Goal: Information Seeking & Learning: Learn about a topic

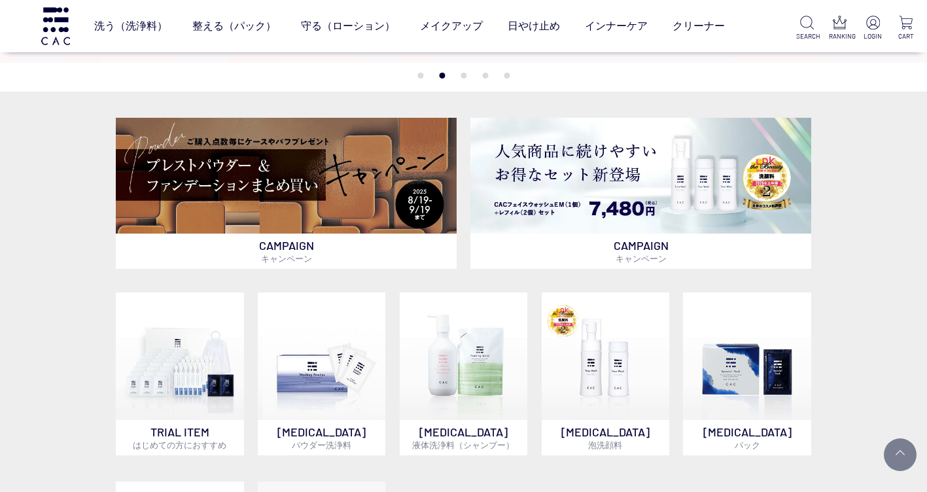
scroll to position [327, 0]
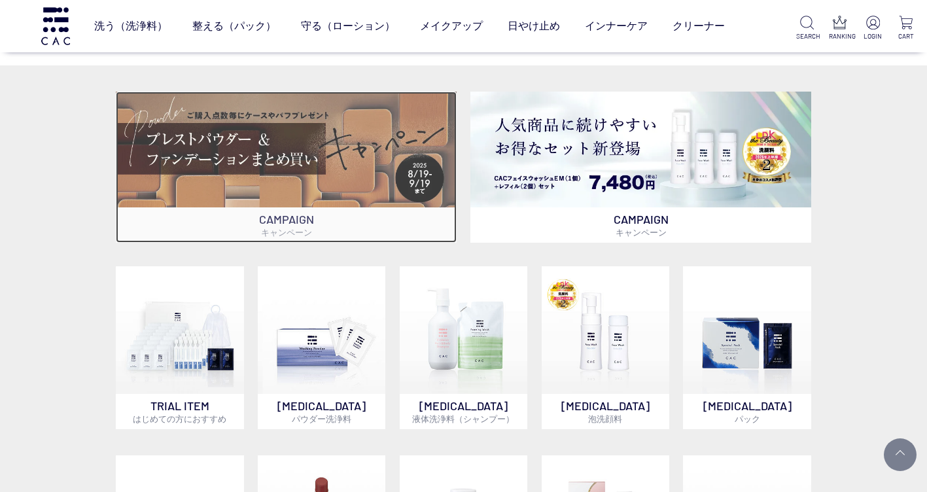
click at [331, 165] on img at bounding box center [286, 150] width 341 height 116
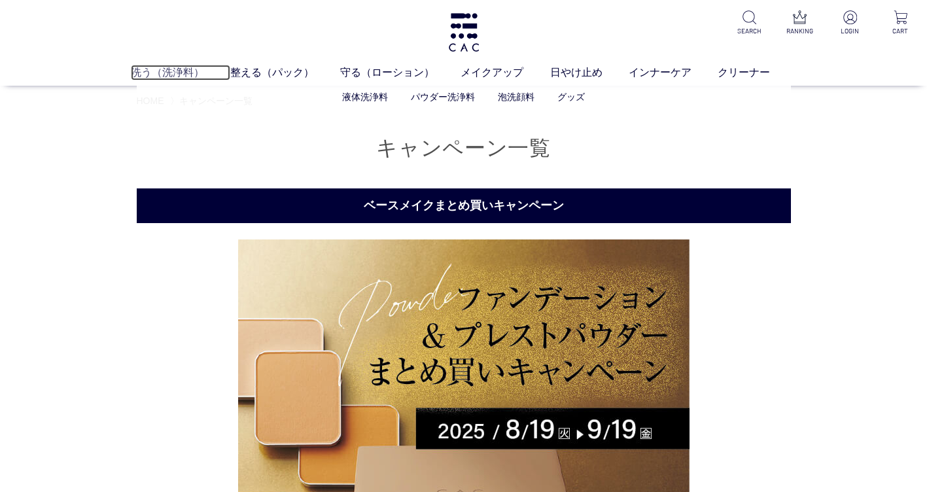
click at [189, 65] on link "洗う（洗浄料）" at bounding box center [180, 73] width 99 height 16
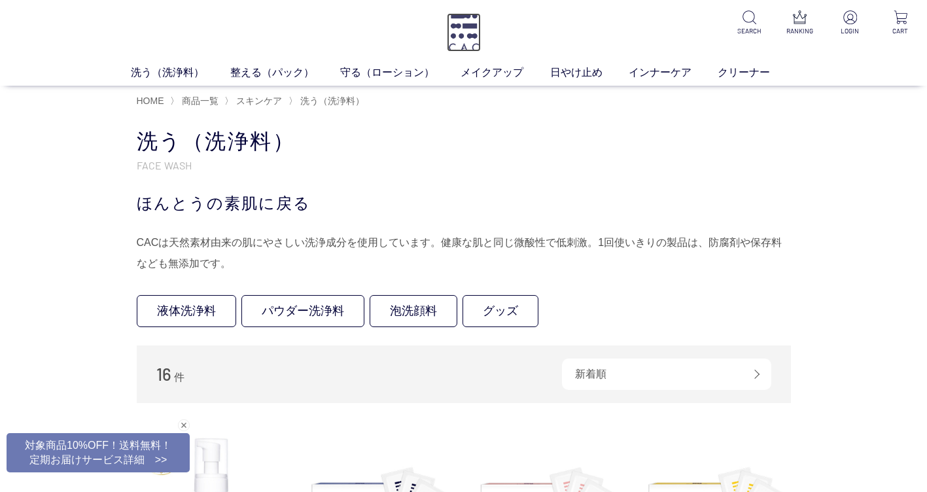
click at [468, 23] on img at bounding box center [464, 32] width 34 height 39
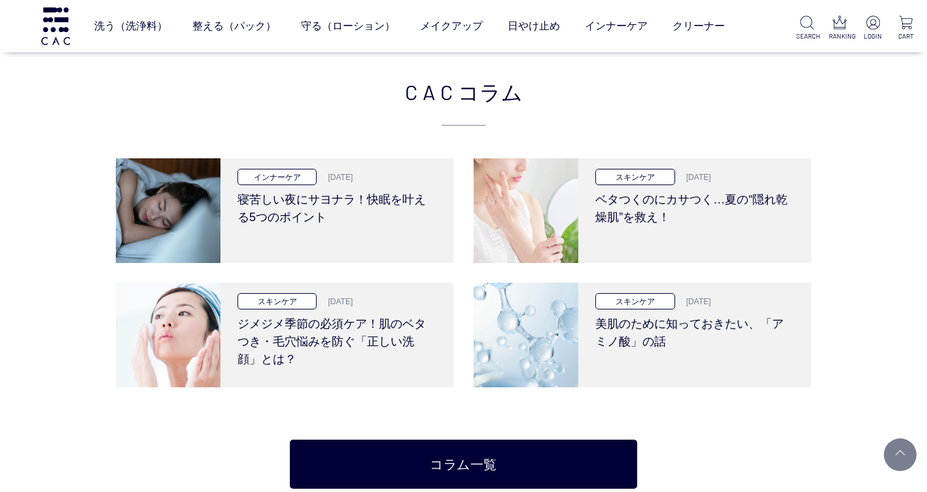
scroll to position [2289, 0]
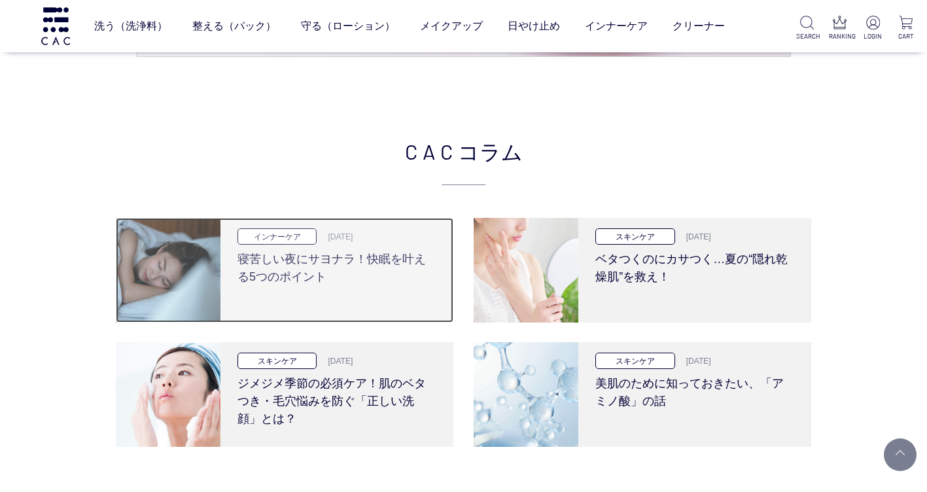
click at [386, 263] on h3 "寝苦しい夜にサヨナラ！快眠を叶える5つのポイント" at bounding box center [336, 265] width 199 height 41
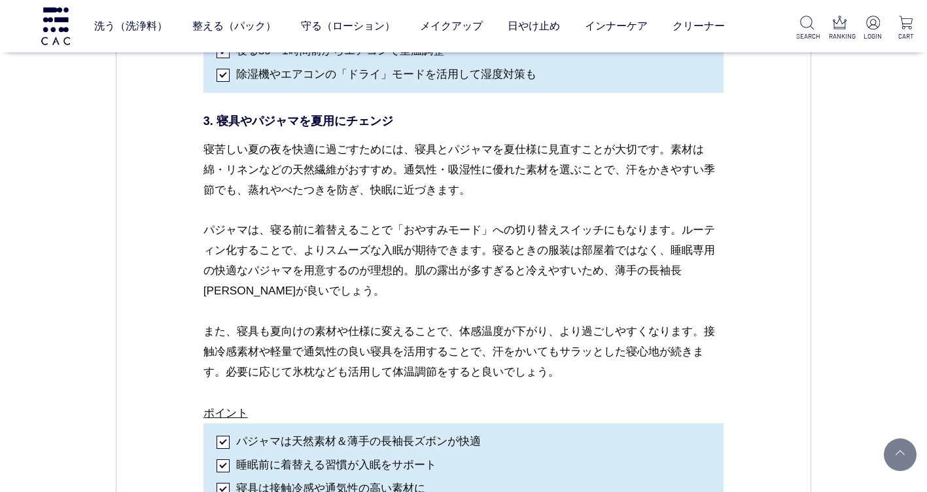
scroll to position [2551, 0]
